Goal: Task Accomplishment & Management: Complete application form

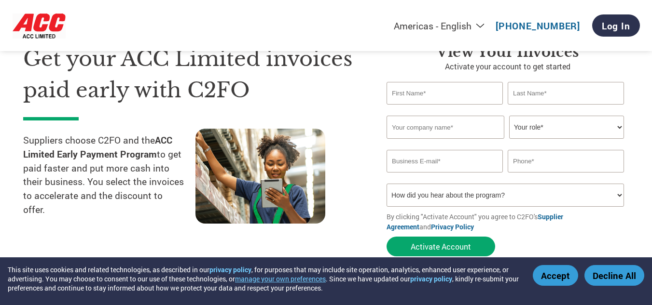
scroll to position [23, 0]
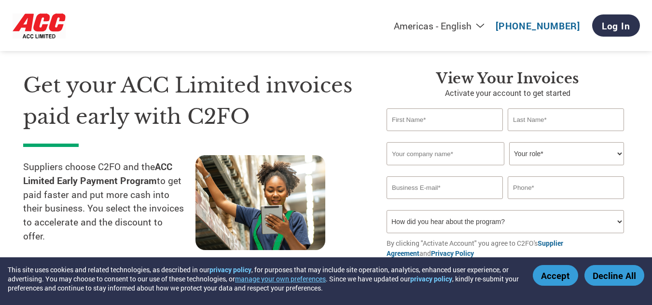
click at [409, 120] on input "text" at bounding box center [444, 120] width 116 height 23
type input "ROHIT"
click at [549, 115] on input "text" at bounding box center [566, 120] width 116 height 23
type input "THAKUR"
click at [464, 160] on input "text" at bounding box center [445, 153] width 118 height 23
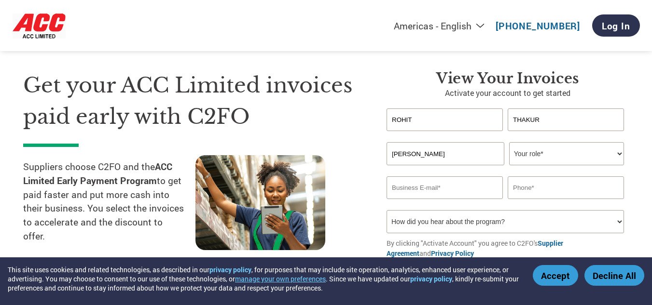
type input "[PERSON_NAME]"
click at [527, 157] on select "Your role* CFO Controller Credit Manager Finance Director Treasurer CEO Preside…" at bounding box center [566, 153] width 115 height 23
select select "PRESIDENT"
click at [509, 142] on select "Your role* CFO Controller Credit Manager Finance Director Treasurer CEO Preside…" at bounding box center [566, 153] width 115 height 23
click at [441, 185] on input "email" at bounding box center [444, 188] width 116 height 23
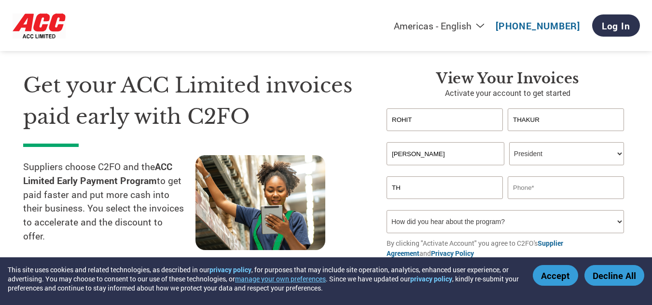
type input "T"
type input "[EMAIL_ADDRESS][DOMAIN_NAME]"
click at [538, 188] on input "text" at bounding box center [566, 188] width 116 height 23
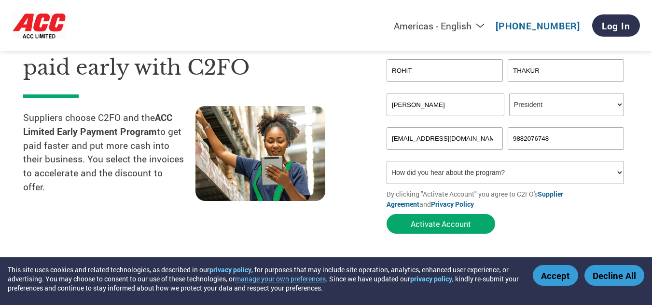
scroll to position [68, 0]
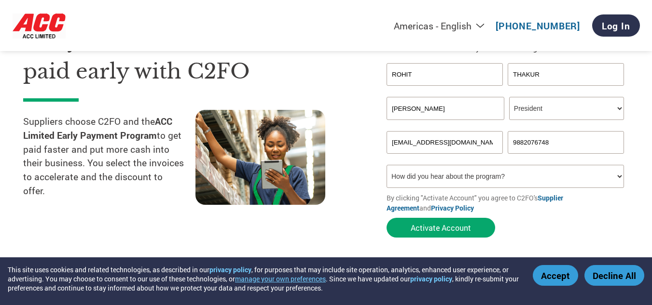
type input "9882076748"
click at [486, 171] on select "How did you hear about the program? Received a letter Email Social Media Online…" at bounding box center [504, 176] width 237 height 23
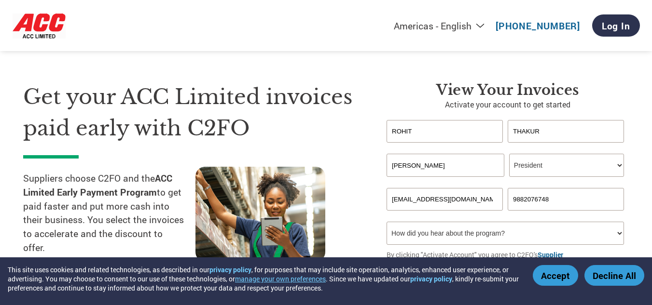
scroll to position [23, 0]
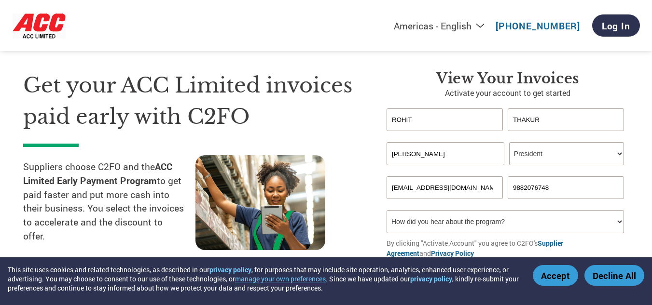
click at [586, 225] on select "How did you hear about the program? Received a letter Email Social Media Online…" at bounding box center [504, 221] width 237 height 23
select select "Other"
click at [386, 210] on select "How did you hear about the program? Received a letter Email Social Media Online…" at bounding box center [504, 221] width 237 height 23
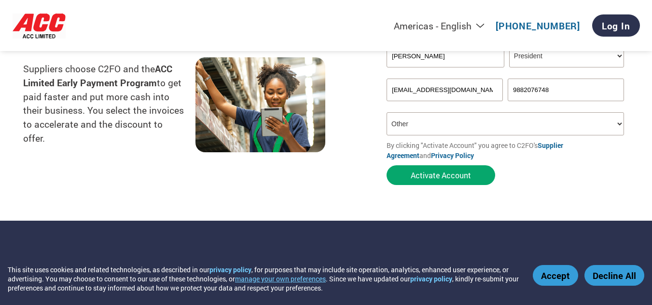
scroll to position [106, 0]
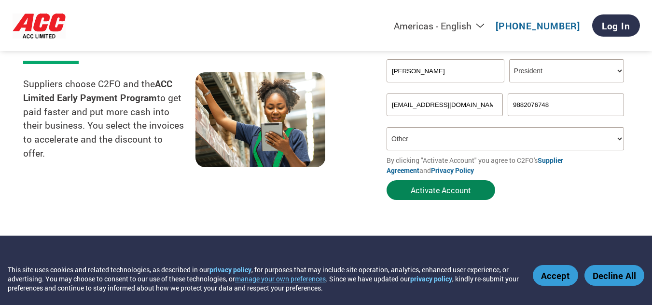
click at [457, 191] on button "Activate Account" at bounding box center [440, 190] width 109 height 20
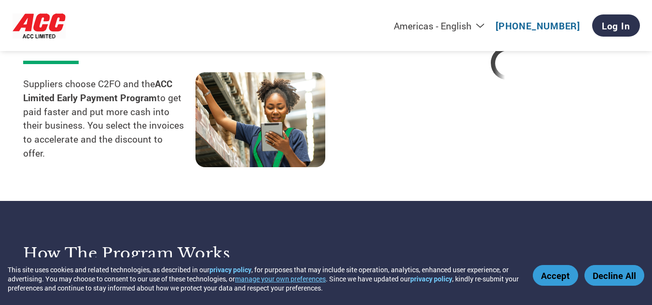
select select "PRESIDENT"
select select "Other"
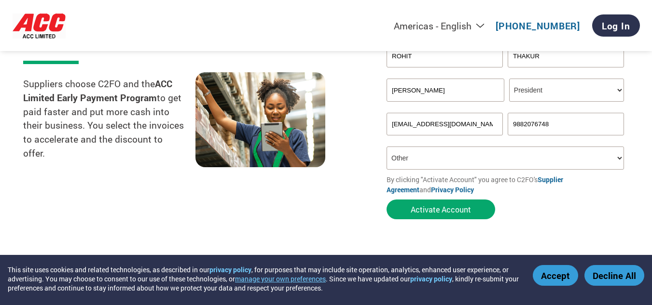
click at [488, 27] on select "Americas - English Américas - Español [GEOGRAPHIC_DATA] - Português [GEOGRAPHIC…" at bounding box center [378, 26] width 223 height 12
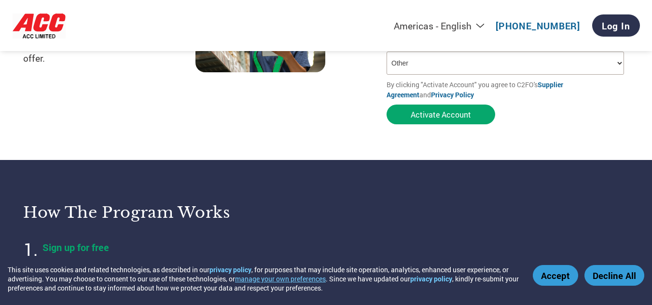
scroll to position [223, 0]
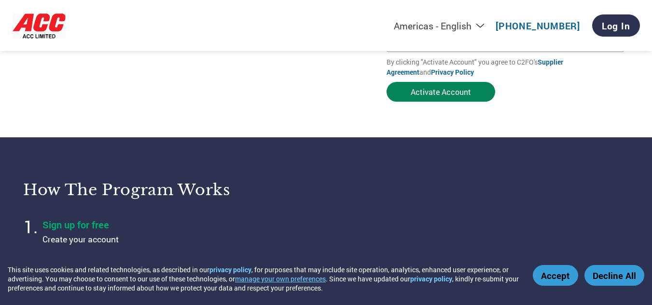
click at [447, 93] on button "Activate Account" at bounding box center [440, 92] width 109 height 20
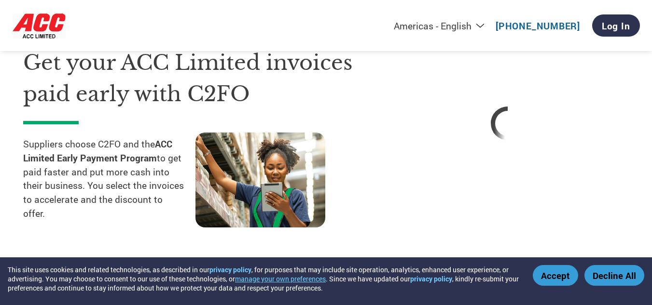
scroll to position [19, 0]
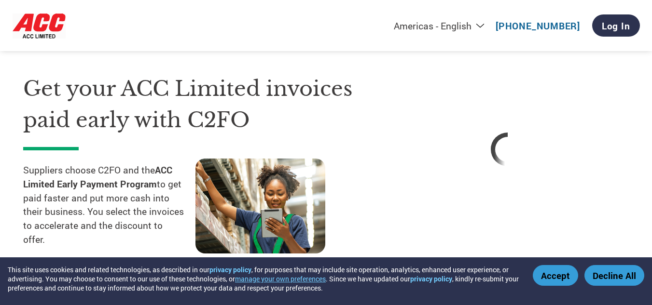
select select "PRESIDENT"
select select "Other"
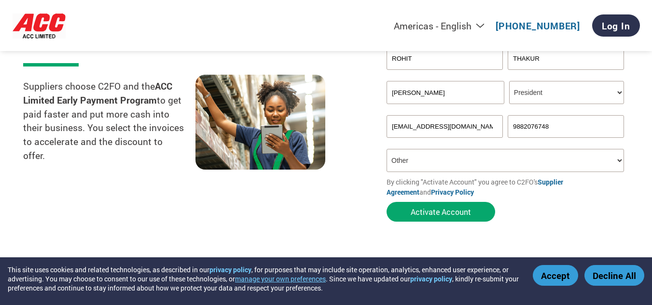
scroll to position [0, 0]
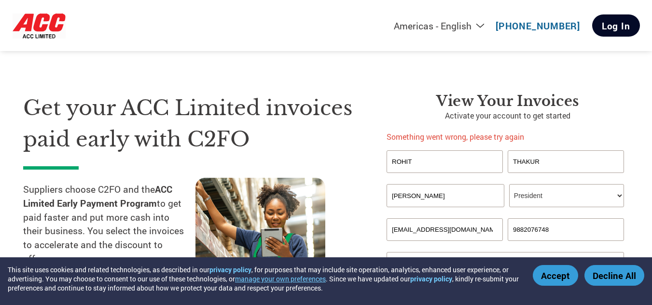
click at [621, 29] on link "Log In" at bounding box center [616, 25] width 48 height 22
